Goal: Find specific page/section: Find specific page/section

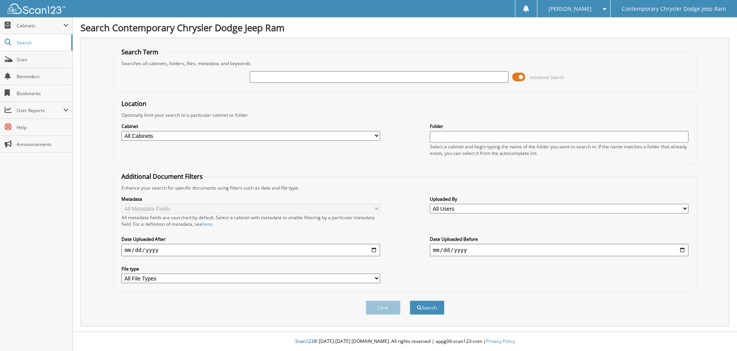
click at [295, 78] on input "text" at bounding box center [379, 77] width 259 height 12
type input "[PERSON_NAME]"
click at [410, 301] on button "Search" at bounding box center [427, 308] width 35 height 14
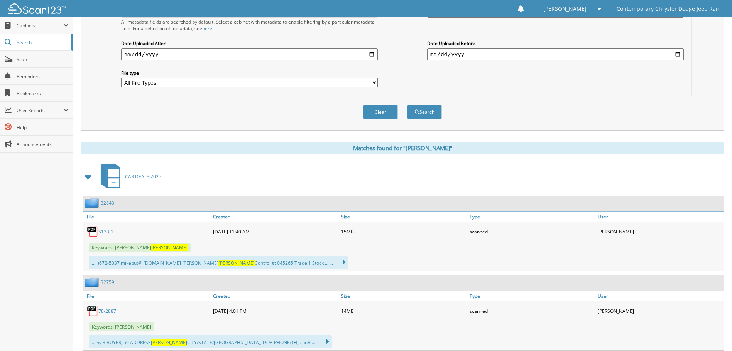
scroll to position [309, 0]
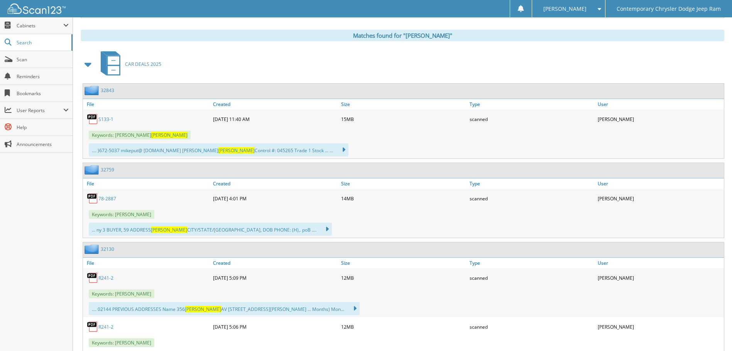
click at [106, 119] on link "S133-1" at bounding box center [105, 119] width 15 height 7
